Goal: Navigation & Orientation: Find specific page/section

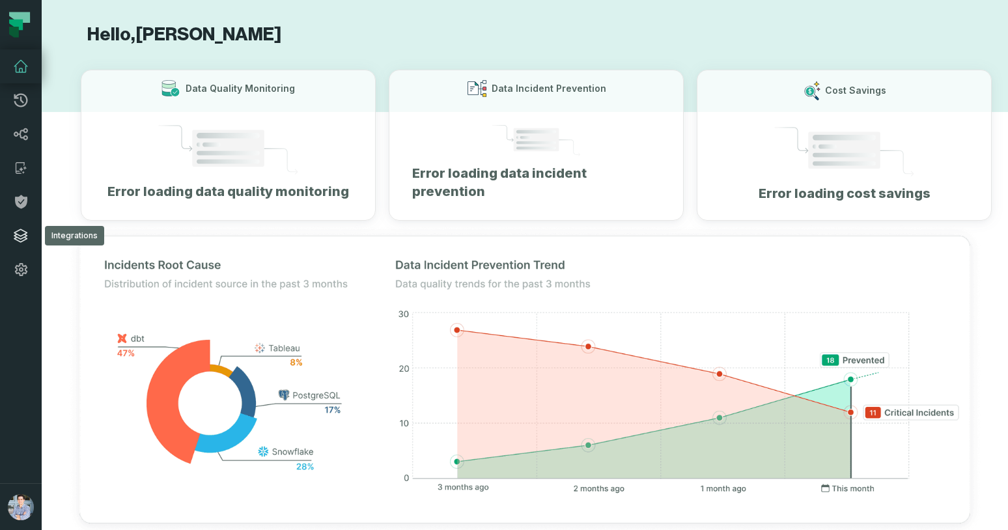
click at [21, 230] on icon at bounding box center [21, 236] width 16 height 16
